Goal: Obtain resource: Obtain resource

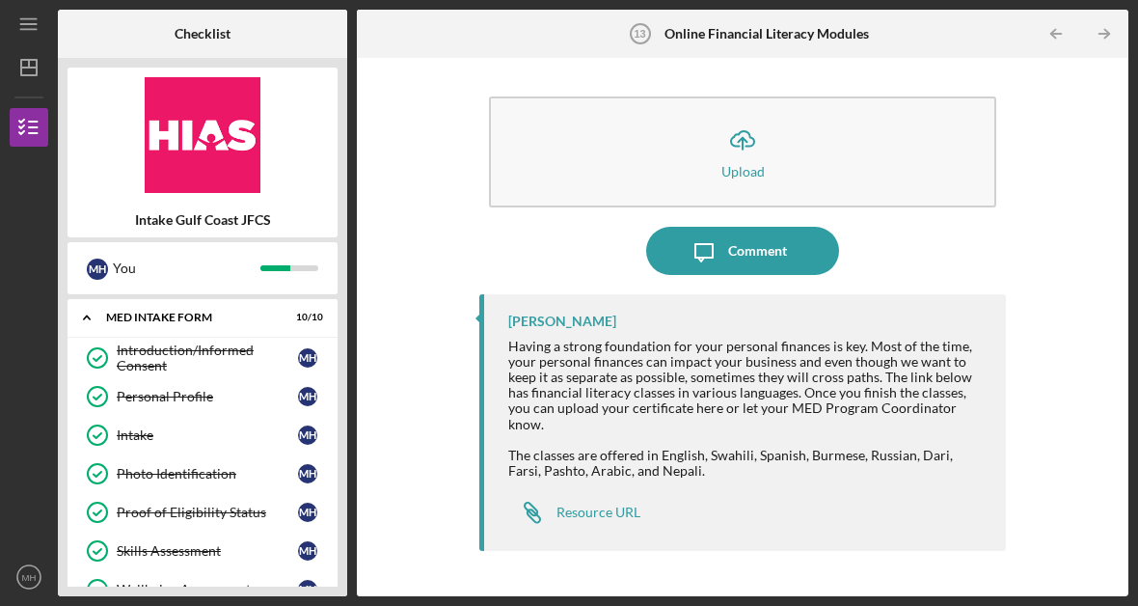
scroll to position [448, 0]
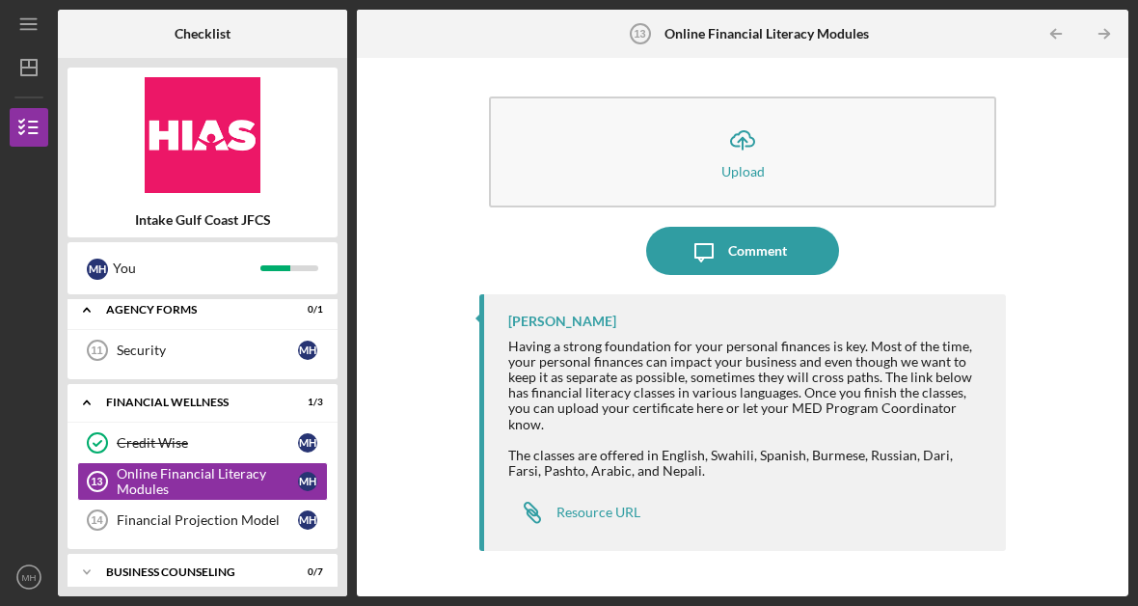
click at [604, 504] on div "Resource URL" at bounding box center [599, 511] width 84 height 15
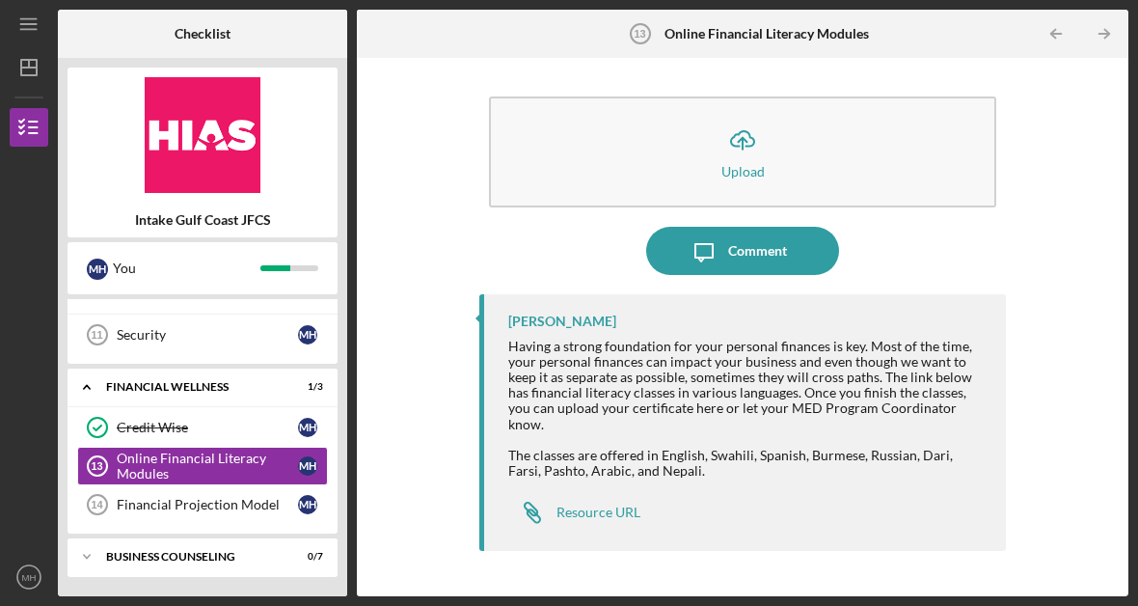
scroll to position [463, 0]
click at [228, 500] on div "Financial Projection Model" at bounding box center [207, 504] width 181 height 15
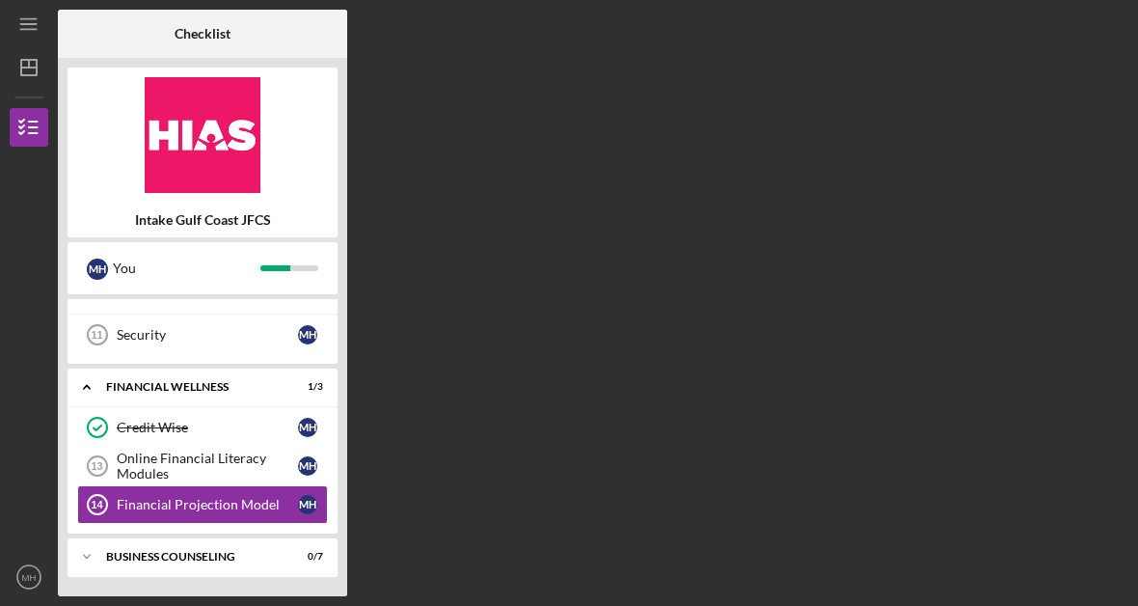
scroll to position [462, 0]
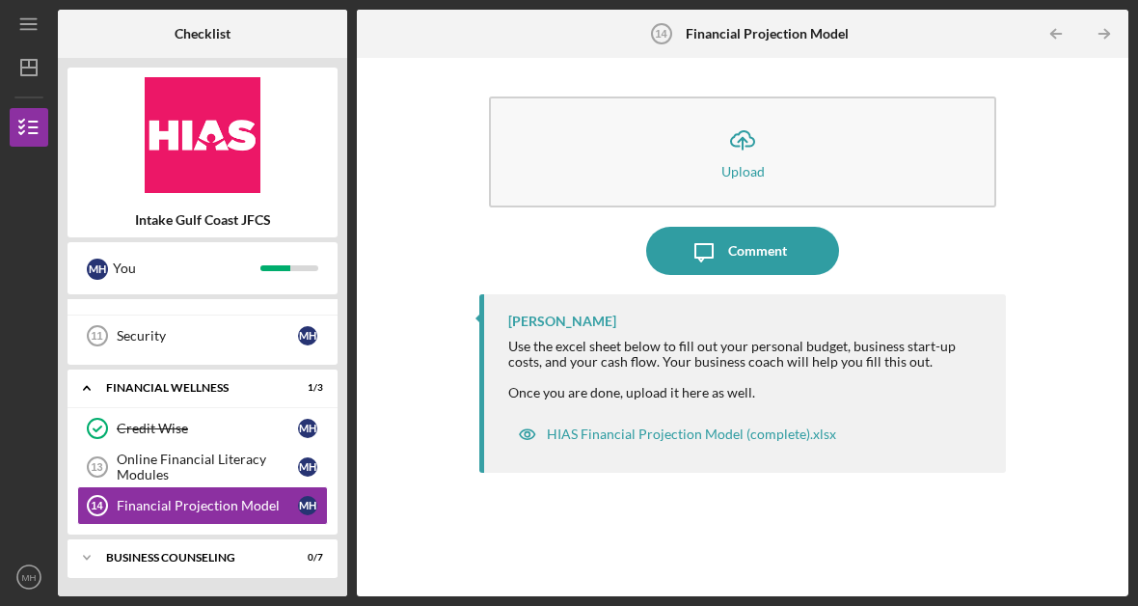
click at [699, 431] on div "HIAS Financial Projection Model (complete).xlsx" at bounding box center [691, 433] width 289 height 15
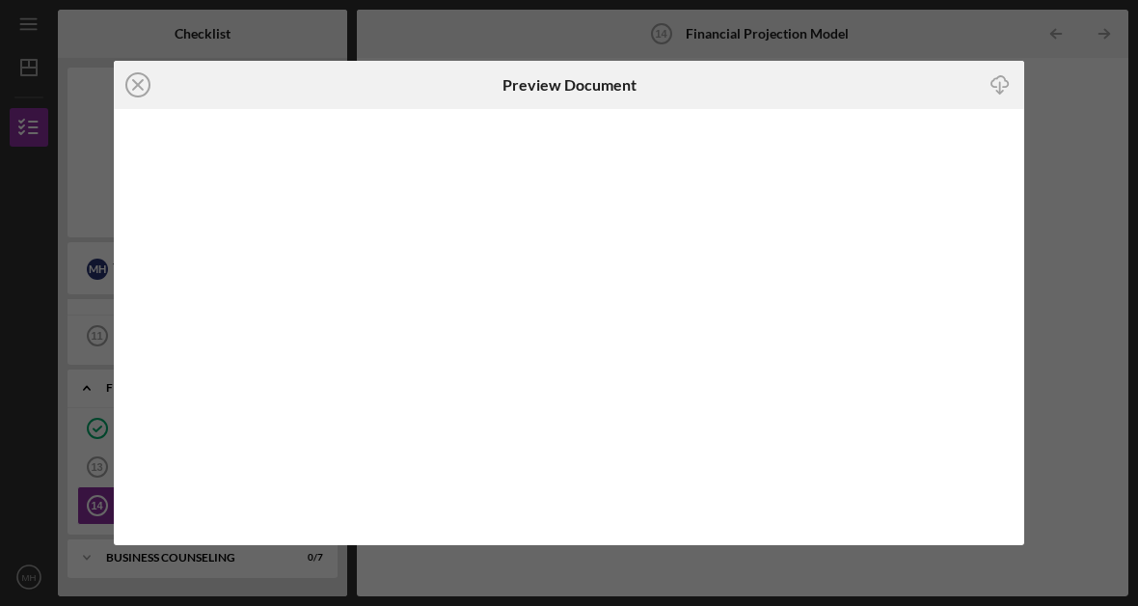
click at [135, 90] on icon "Icon/Close" at bounding box center [138, 85] width 48 height 48
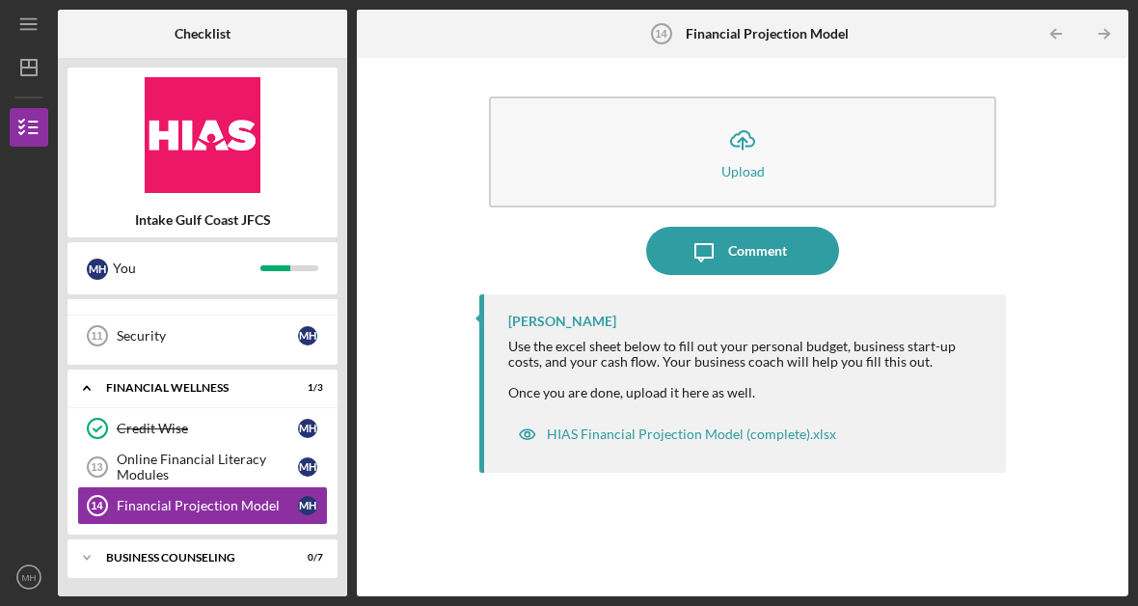
click at [237, 558] on div "Business Counseling" at bounding box center [190, 558] width 169 height 12
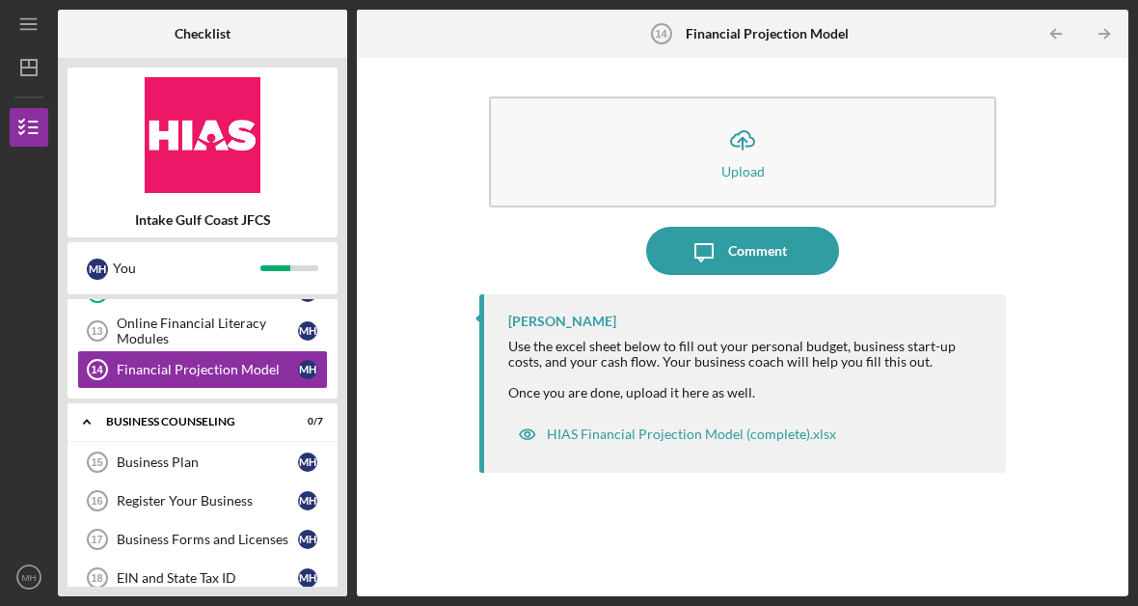
scroll to position [597, 0]
click at [219, 459] on div "Business Plan" at bounding box center [207, 462] width 181 height 15
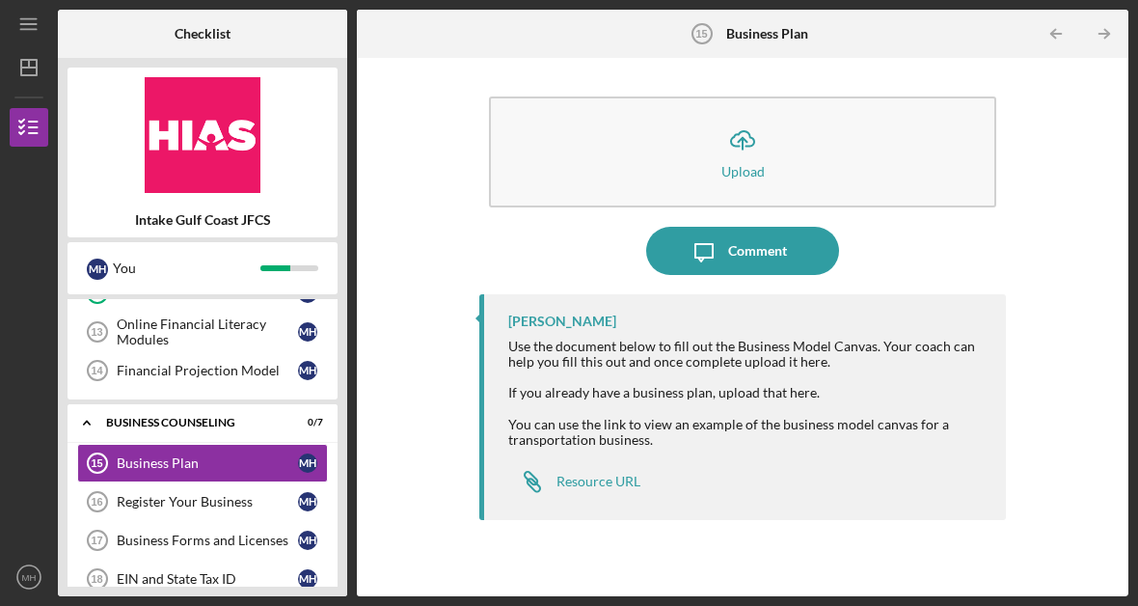
click at [602, 476] on div "Resource URL" at bounding box center [599, 481] width 84 height 15
click at [216, 504] on div "Register Your Business" at bounding box center [207, 501] width 181 height 15
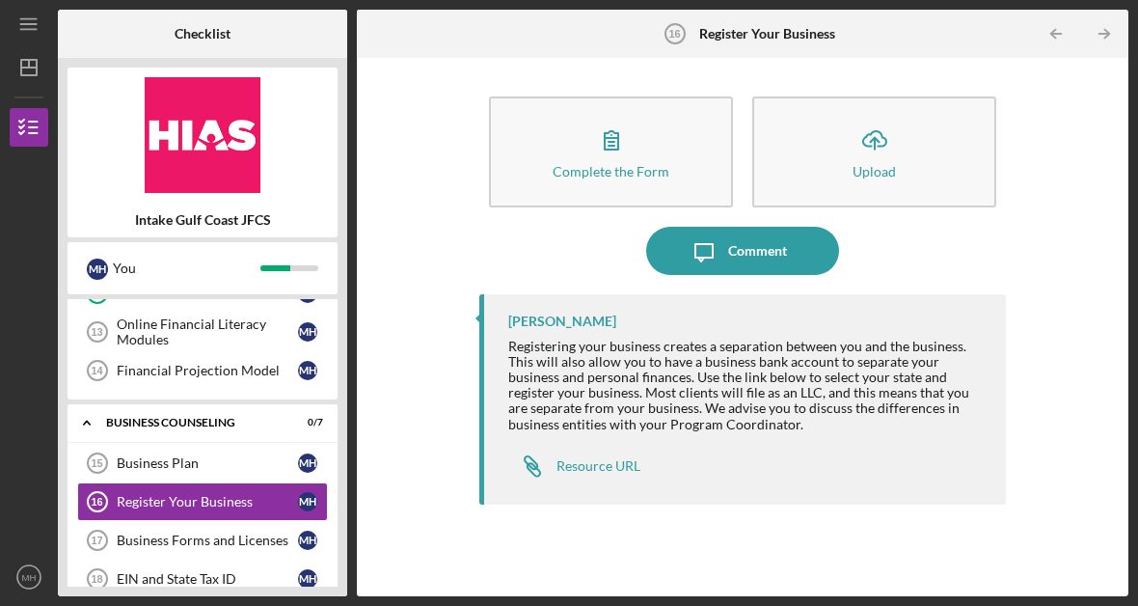
click at [616, 466] on div "Resource URL" at bounding box center [599, 465] width 84 height 15
click at [220, 534] on div "Business Forms and Licenses" at bounding box center [207, 539] width 181 height 15
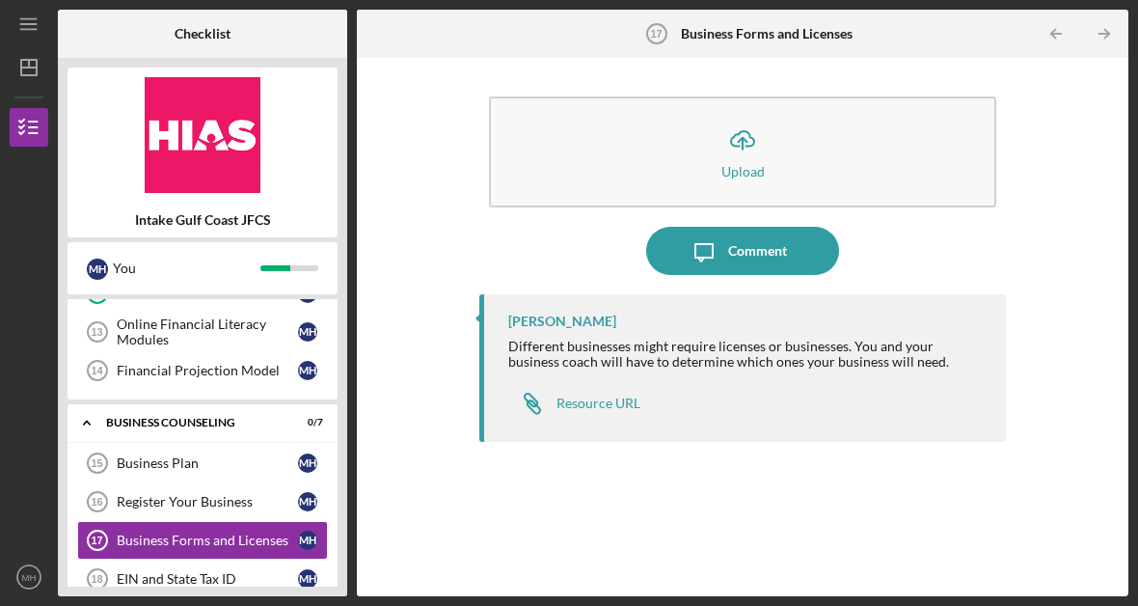
click at [612, 401] on div "Resource URL" at bounding box center [599, 402] width 84 height 15
click at [586, 405] on div "Resource URL" at bounding box center [599, 402] width 84 height 15
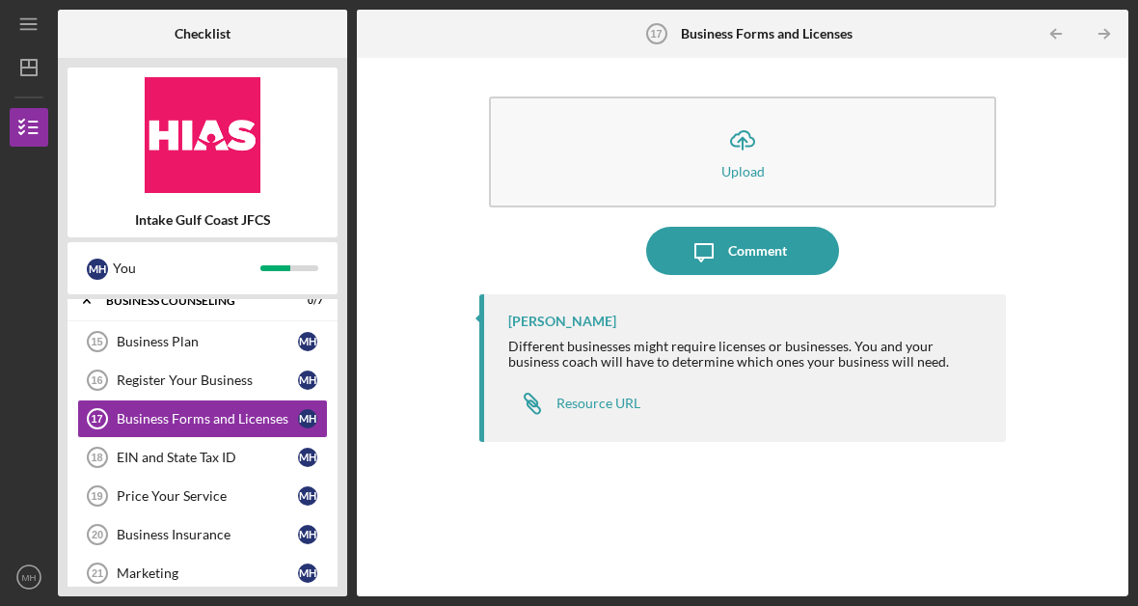
scroll to position [719, 0]
click at [211, 501] on div "Price Your Service" at bounding box center [207, 495] width 181 height 15
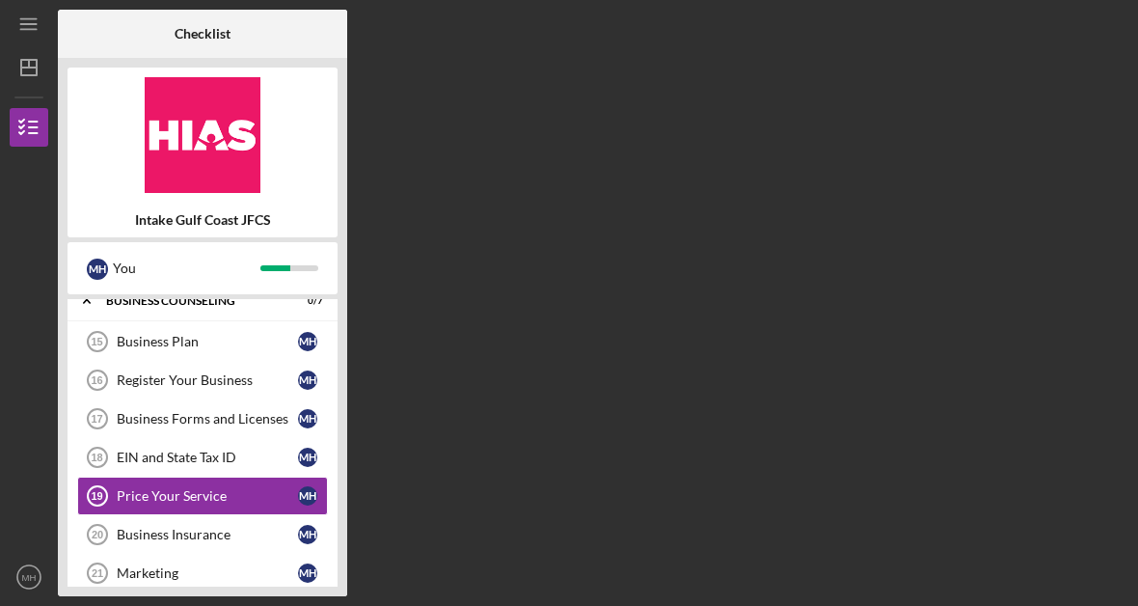
scroll to position [719, 0]
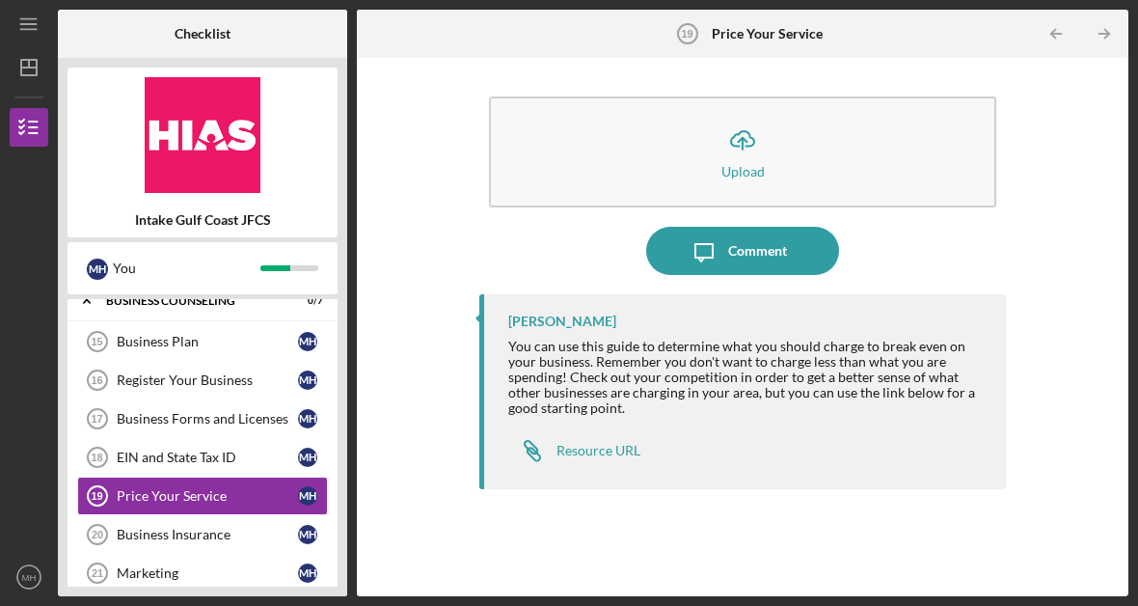
click at [601, 449] on div "Resource URL" at bounding box center [599, 450] width 84 height 15
click at [220, 532] on div "Business Insurance" at bounding box center [207, 534] width 181 height 15
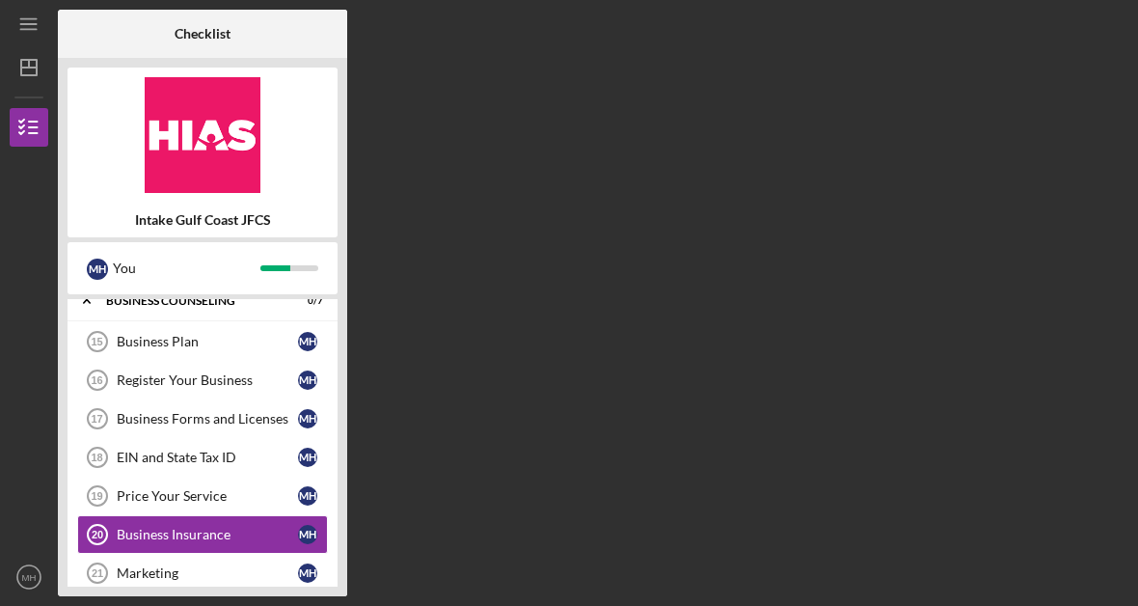
scroll to position [719, 0]
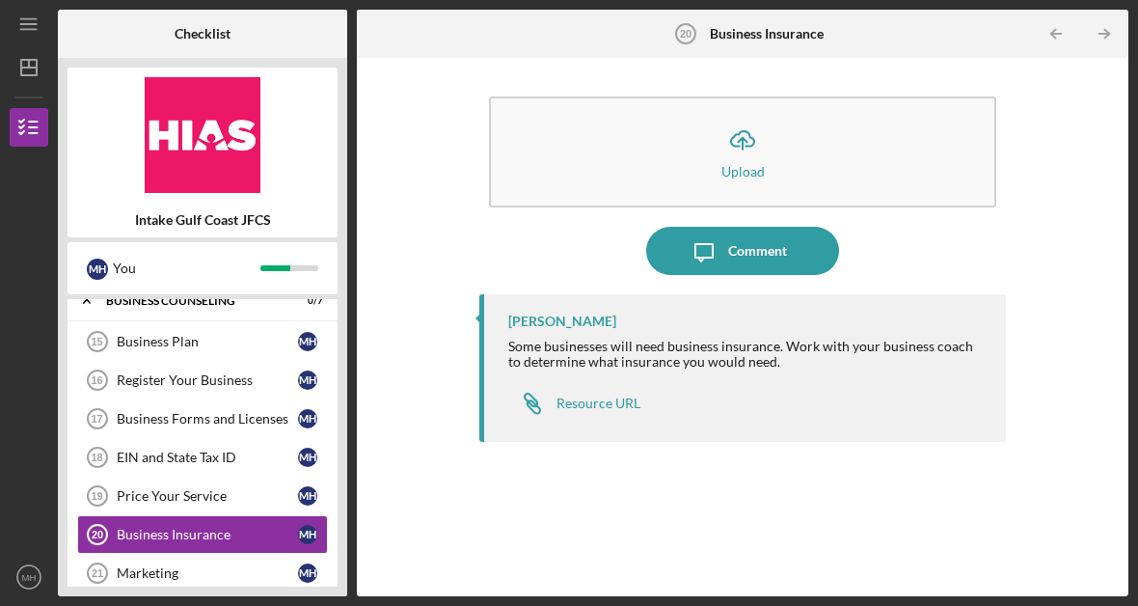
click at [613, 401] on div "Resource URL" at bounding box center [599, 402] width 84 height 15
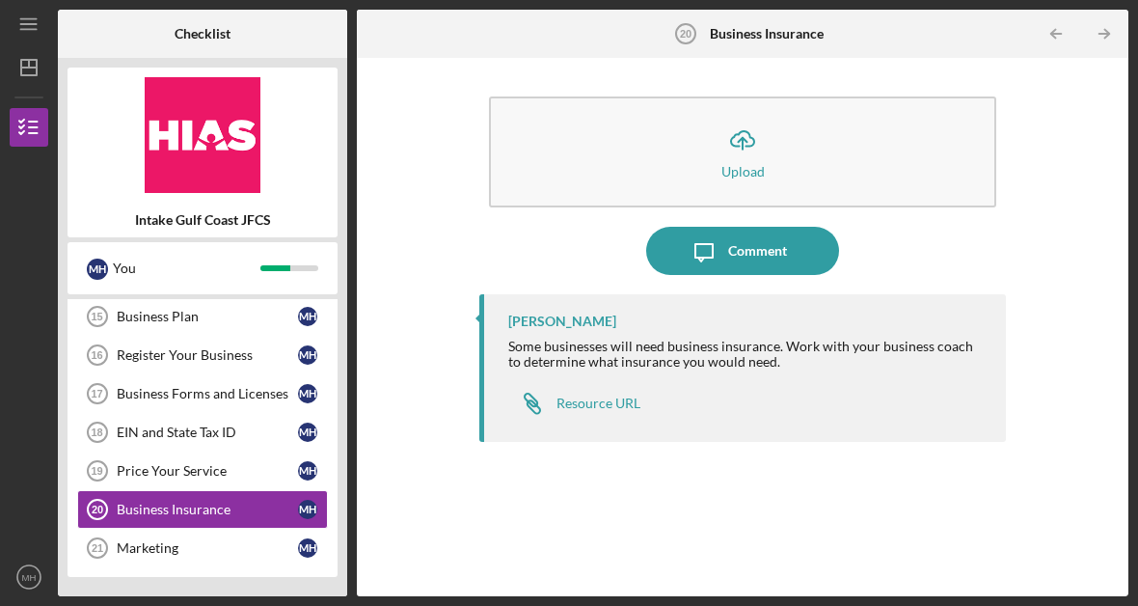
scroll to position [744, 0]
click at [214, 551] on div "Marketing" at bounding box center [207, 547] width 181 height 15
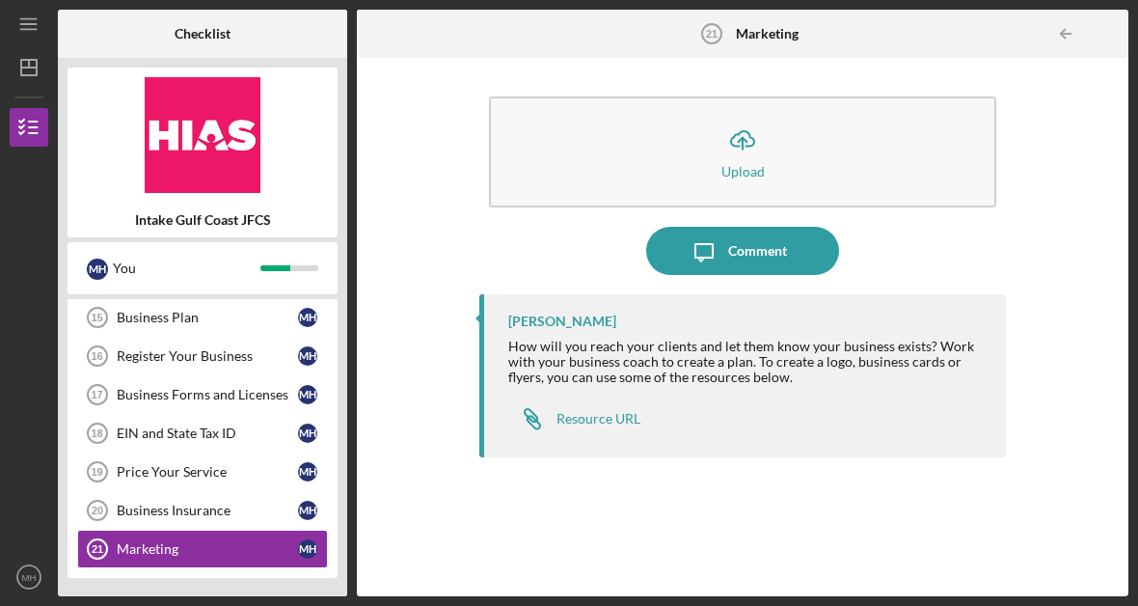
click at [607, 417] on div "Resource URL" at bounding box center [599, 418] width 84 height 15
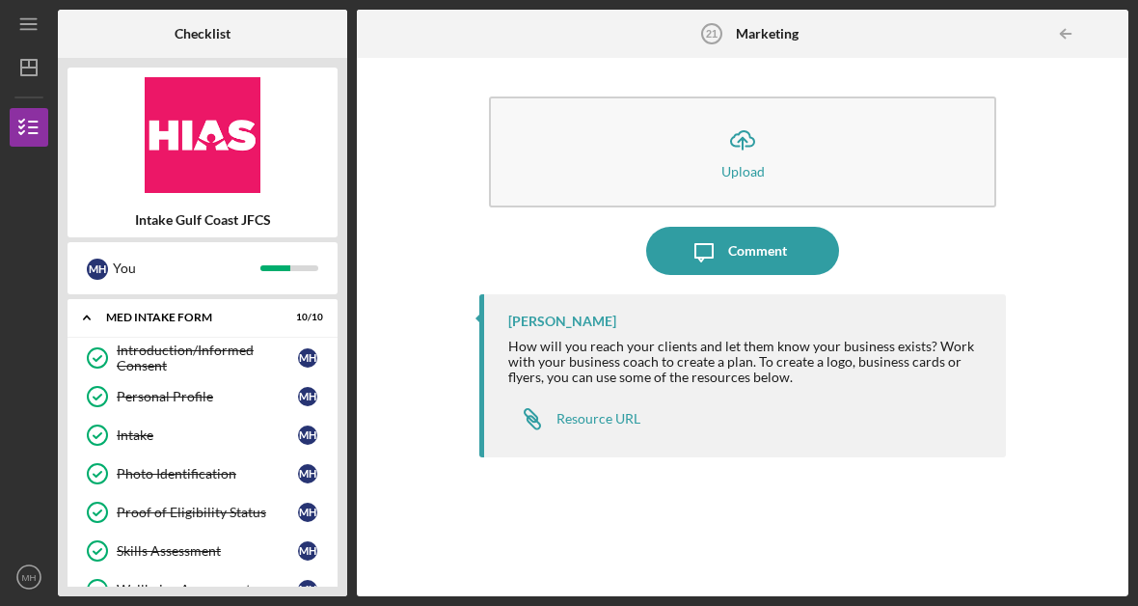
scroll to position [0, 0]
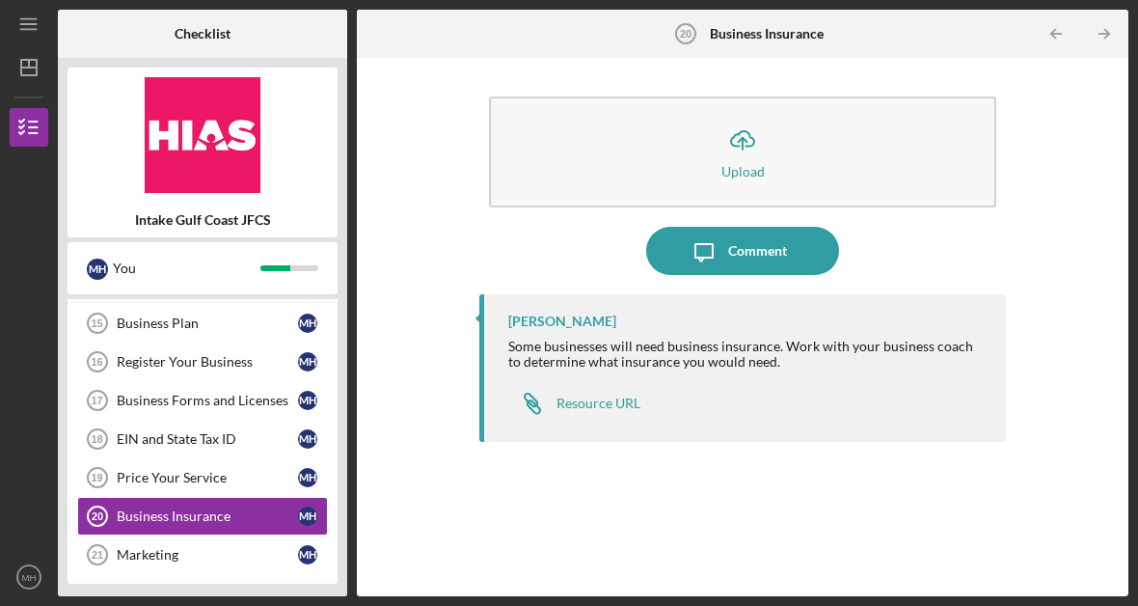
scroll to position [744, 0]
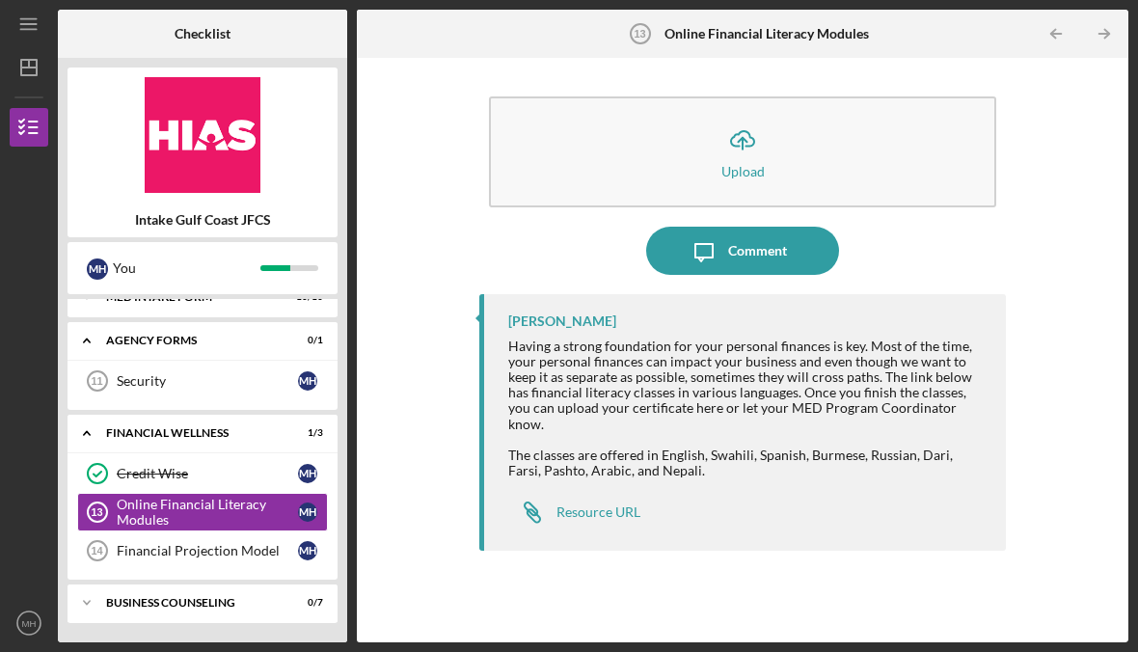
scroll to position [20, 0]
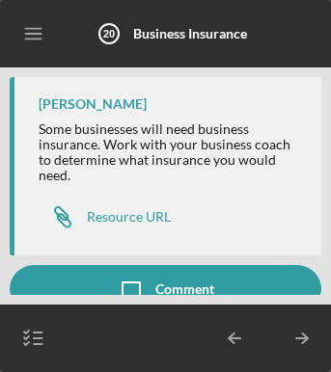
scroll to position [83, 0]
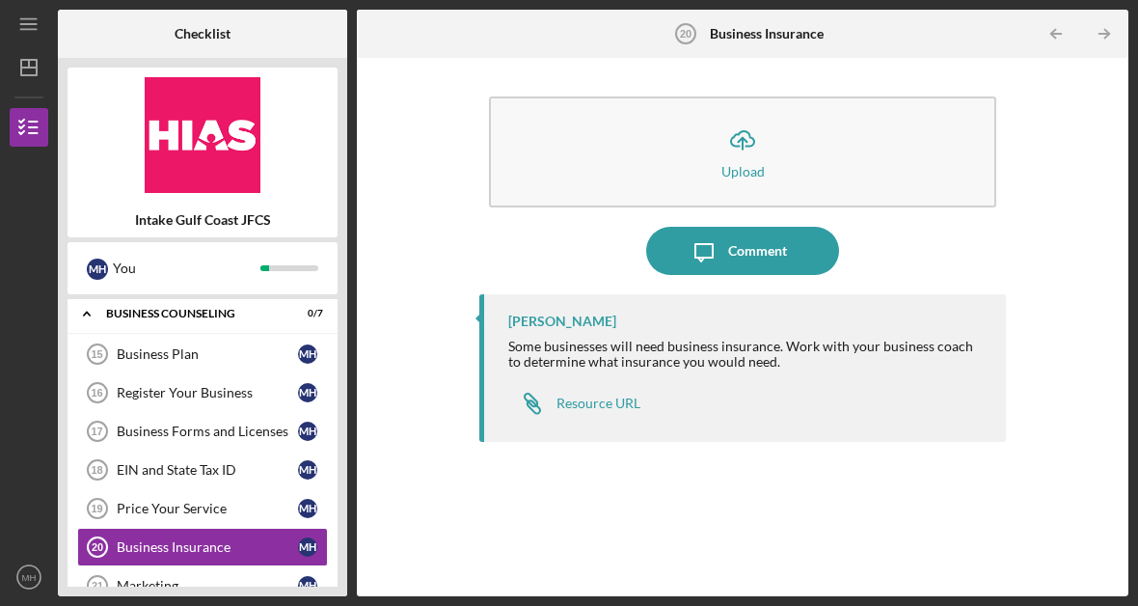
scroll to position [188, 0]
